Goal: Information Seeking & Learning: Learn about a topic

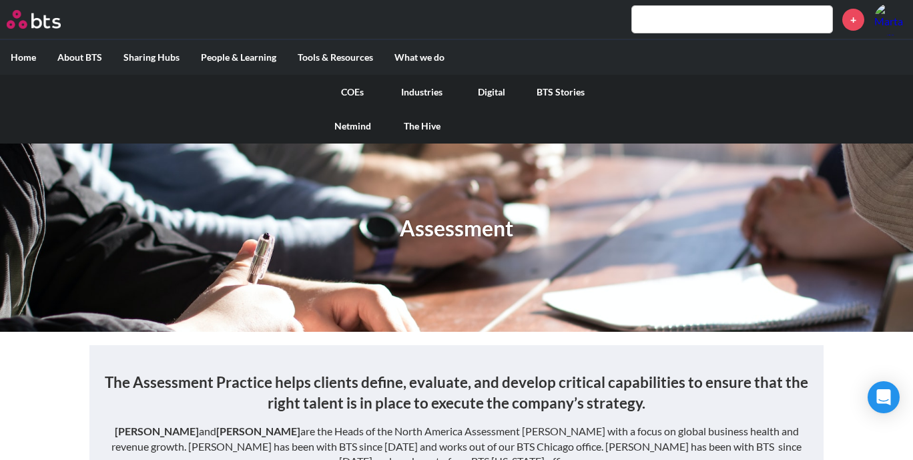
click at [354, 87] on link "COEs" at bounding box center [352, 92] width 69 height 35
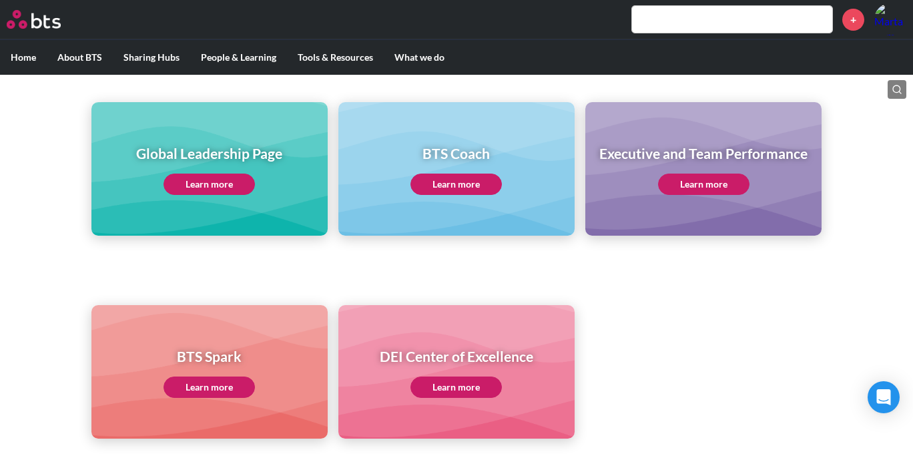
scroll to position [158, 0]
click at [674, 186] on link "Learn more" at bounding box center [703, 184] width 91 height 21
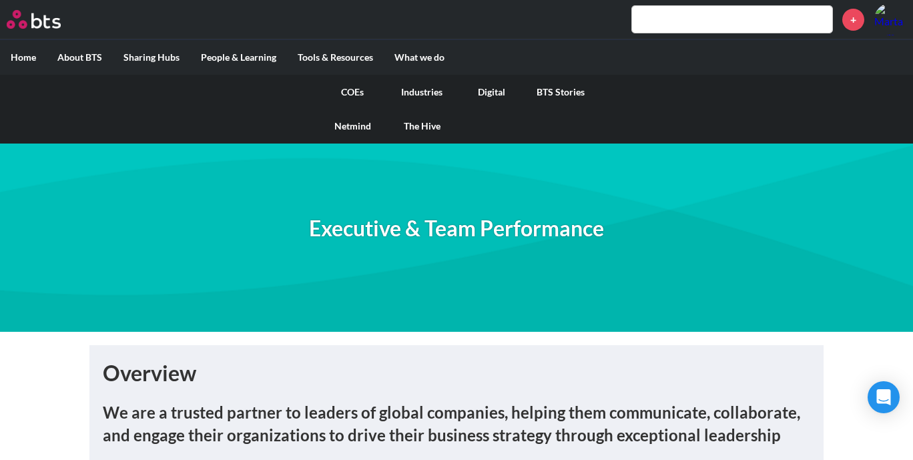
click at [357, 89] on link "COEs" at bounding box center [352, 92] width 69 height 35
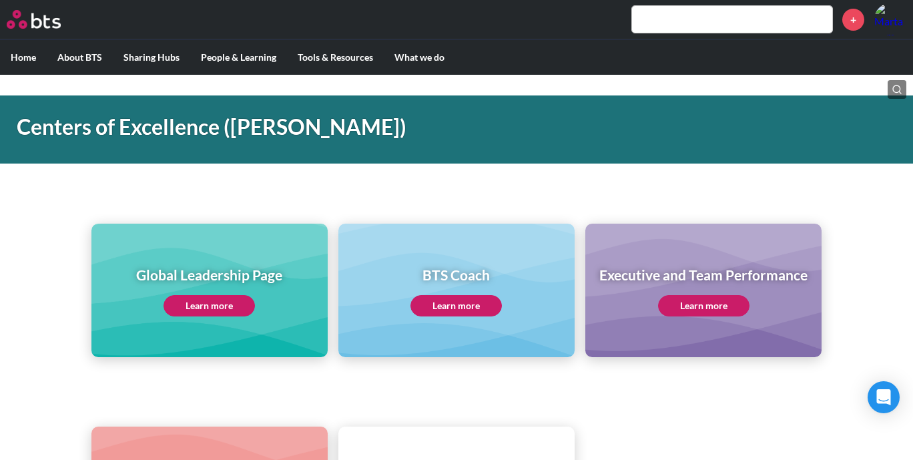
scroll to position [37, 0]
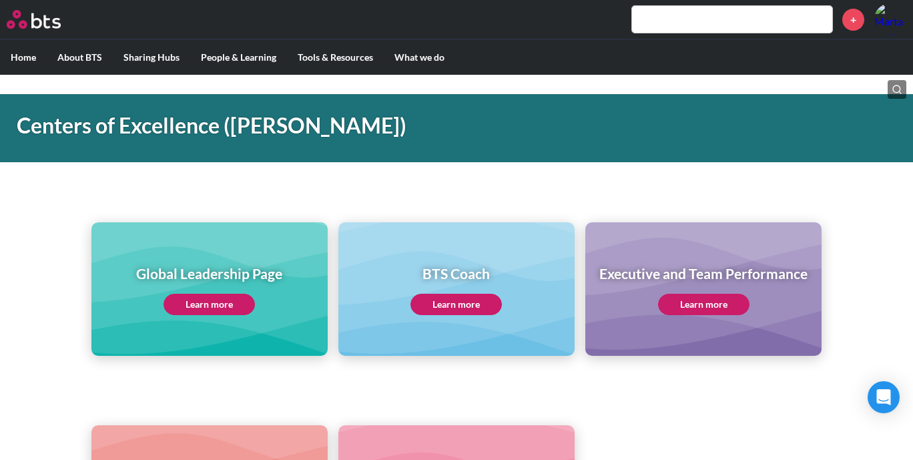
click at [197, 300] on link "Learn more" at bounding box center [209, 304] width 91 height 21
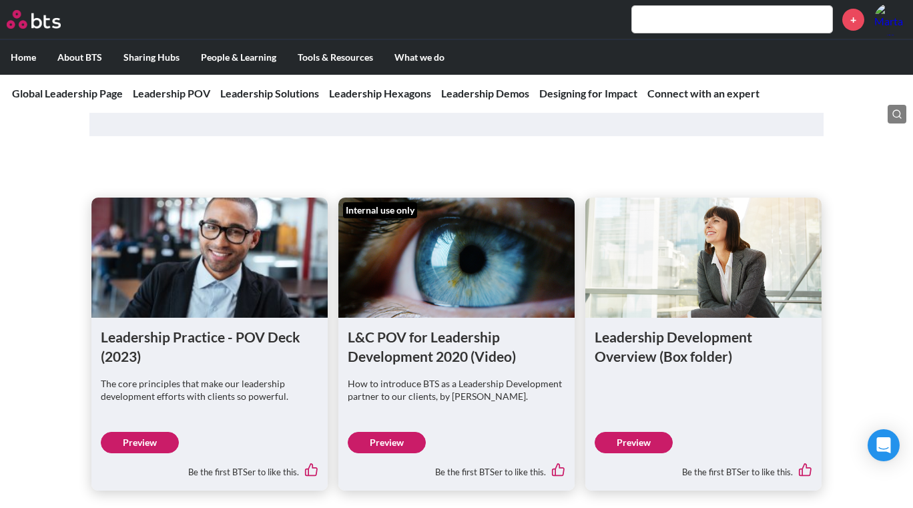
scroll to position [788, 0]
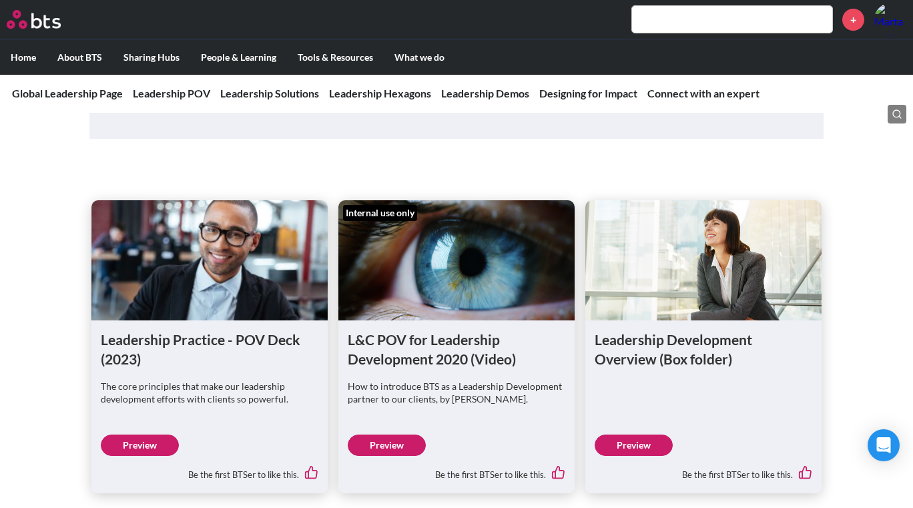
click at [162, 443] on link "Preview" at bounding box center [140, 445] width 78 height 21
click at [654, 441] on link "Preview" at bounding box center [634, 445] width 78 height 21
